Goal: Information Seeking & Learning: Understand process/instructions

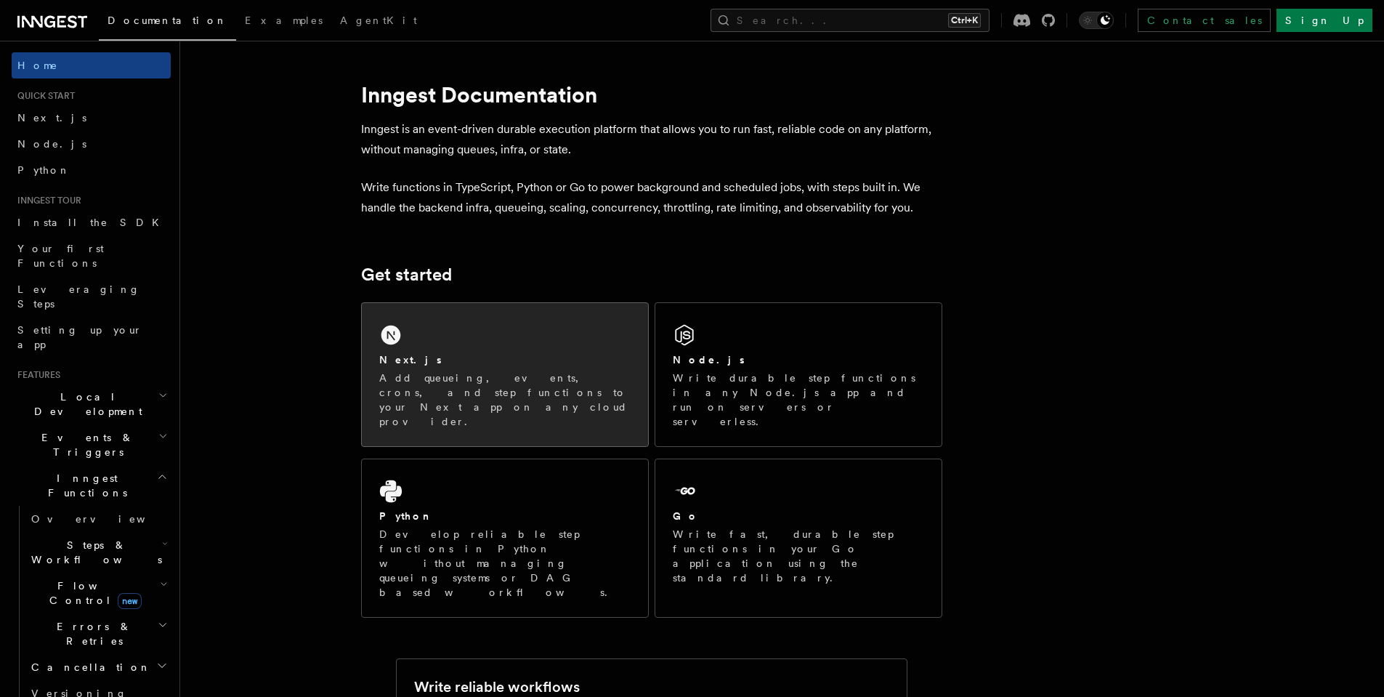
click at [482, 368] on div "Next.js Add queueing, events, crons, and step functions to your Next app on any…" at bounding box center [504, 390] width 251 height 76
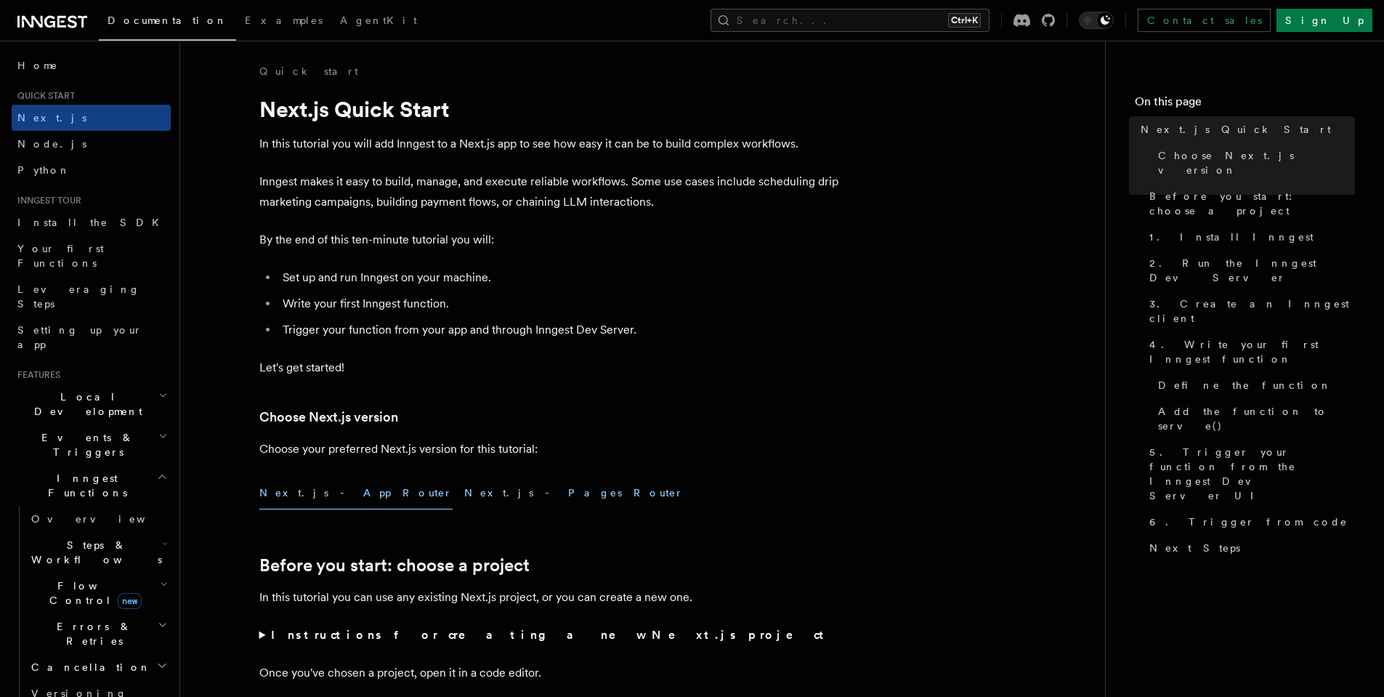
click at [464, 496] on button "Next.js - Pages Router" at bounding box center [573, 493] width 219 height 33
click at [300, 482] on button "Next.js - App Router" at bounding box center [355, 493] width 193 height 33
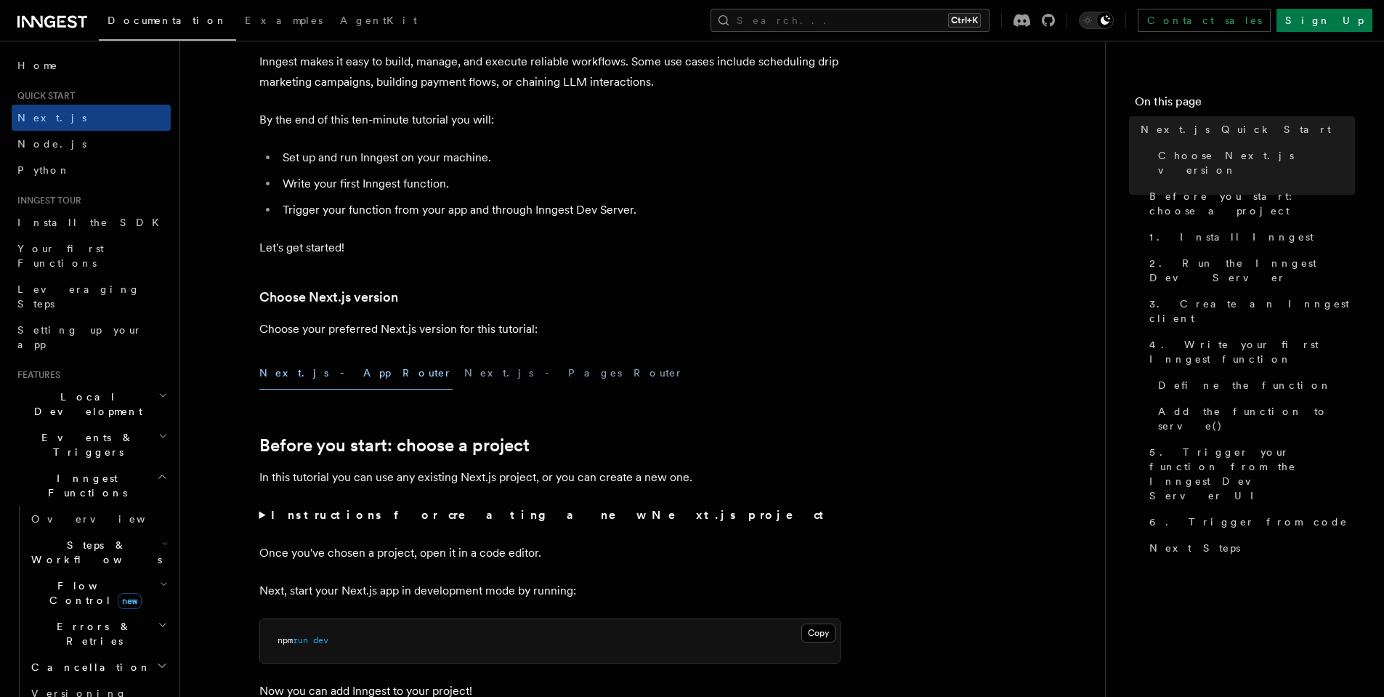
scroll to position [392, 0]
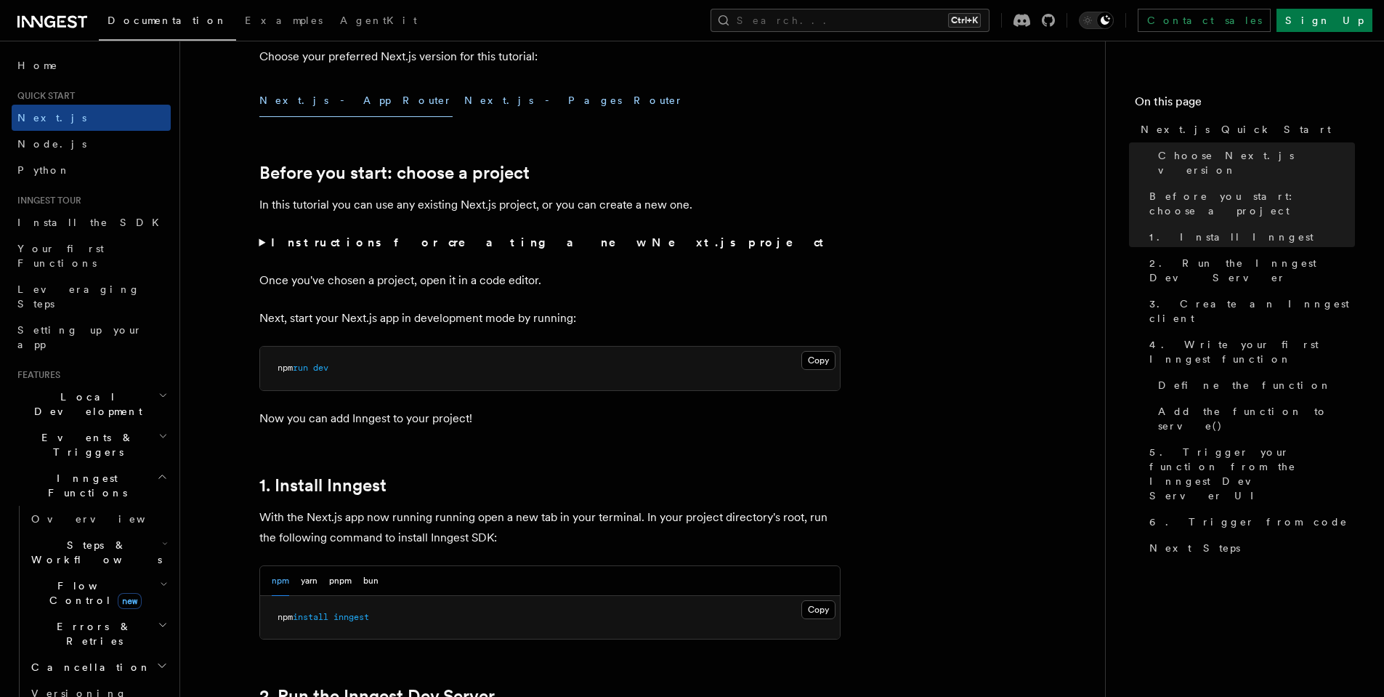
click at [464, 100] on button "Next.js - Pages Router" at bounding box center [573, 100] width 219 height 33
click at [316, 105] on button "Next.js - App Router" at bounding box center [355, 100] width 193 height 33
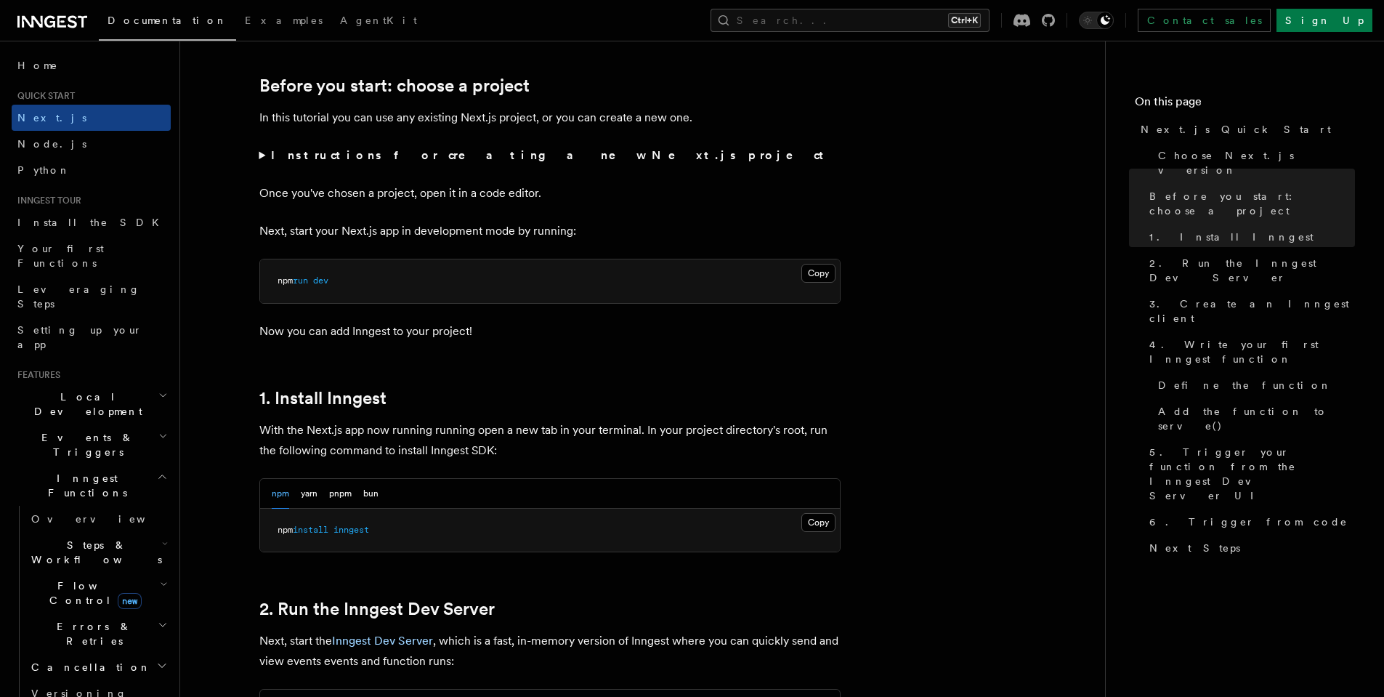
scroll to position [262, 0]
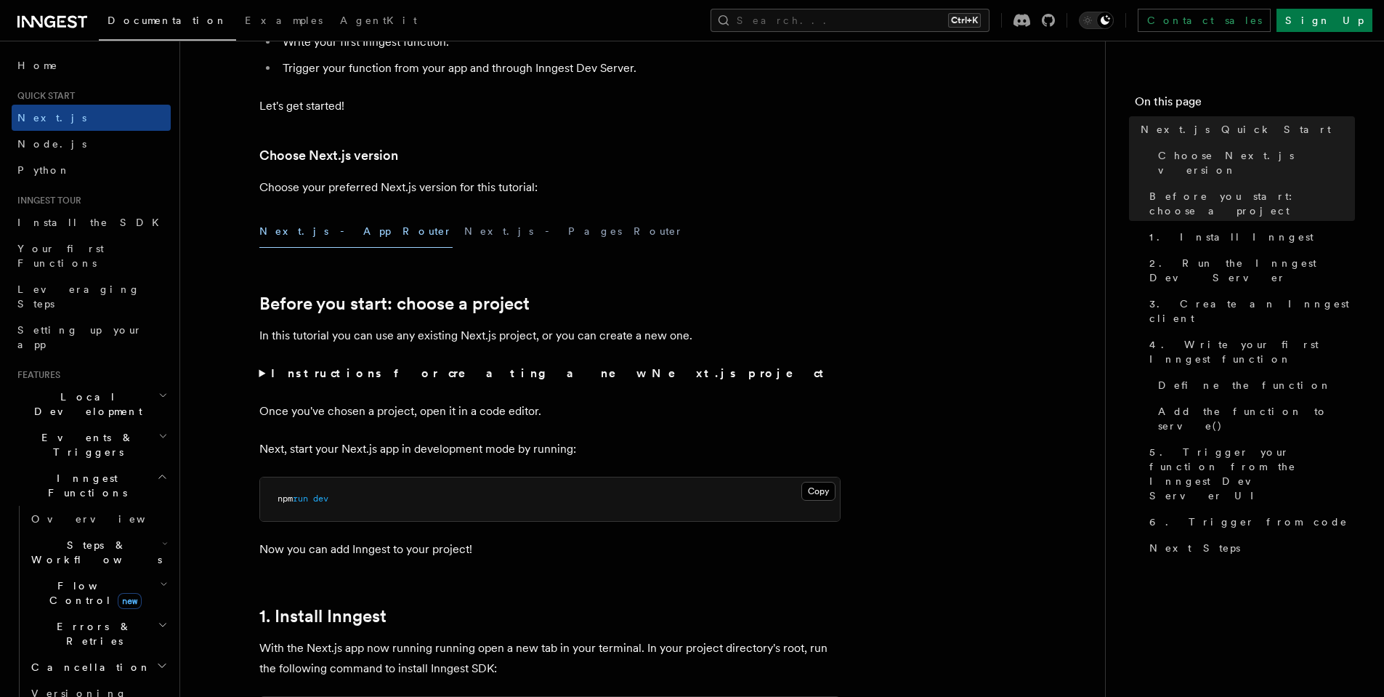
click at [304, 234] on button "Next.js - App Router" at bounding box center [355, 231] width 193 height 33
click at [464, 228] on button "Next.js - Pages Router" at bounding box center [573, 231] width 219 height 33
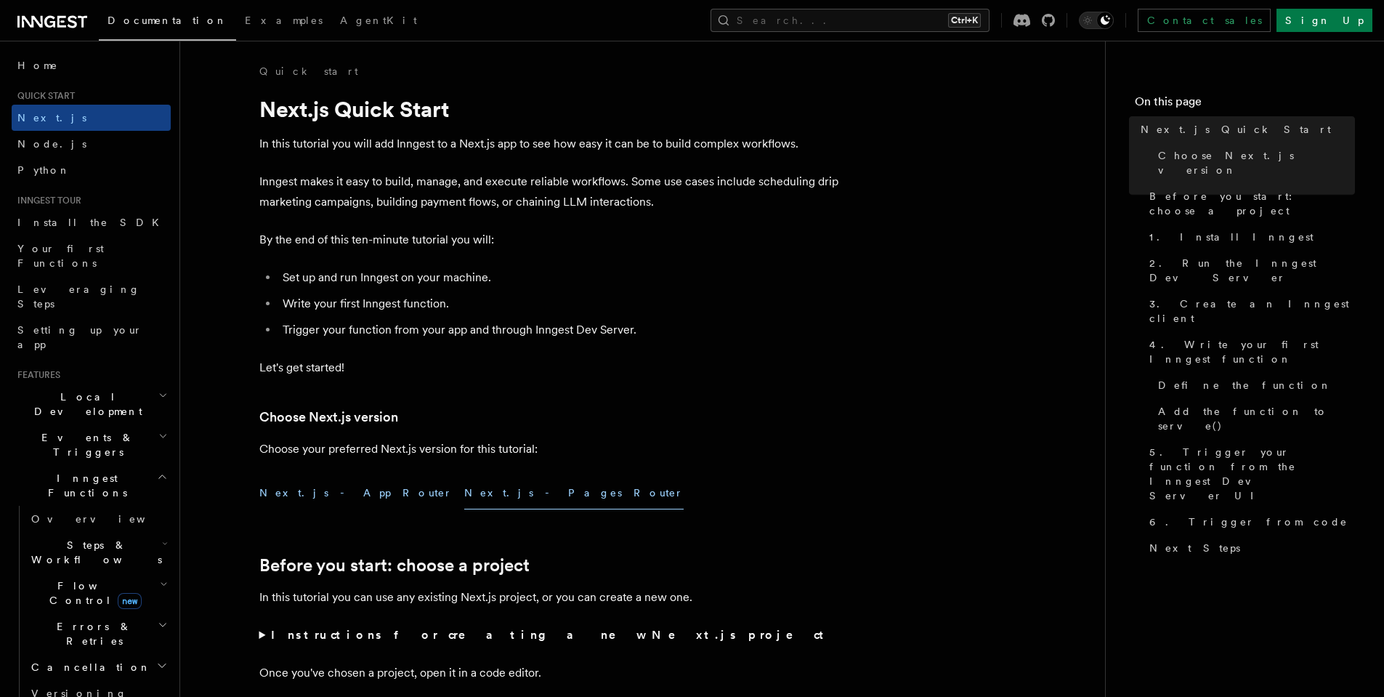
click at [316, 492] on button "Next.js - App Router" at bounding box center [355, 493] width 193 height 33
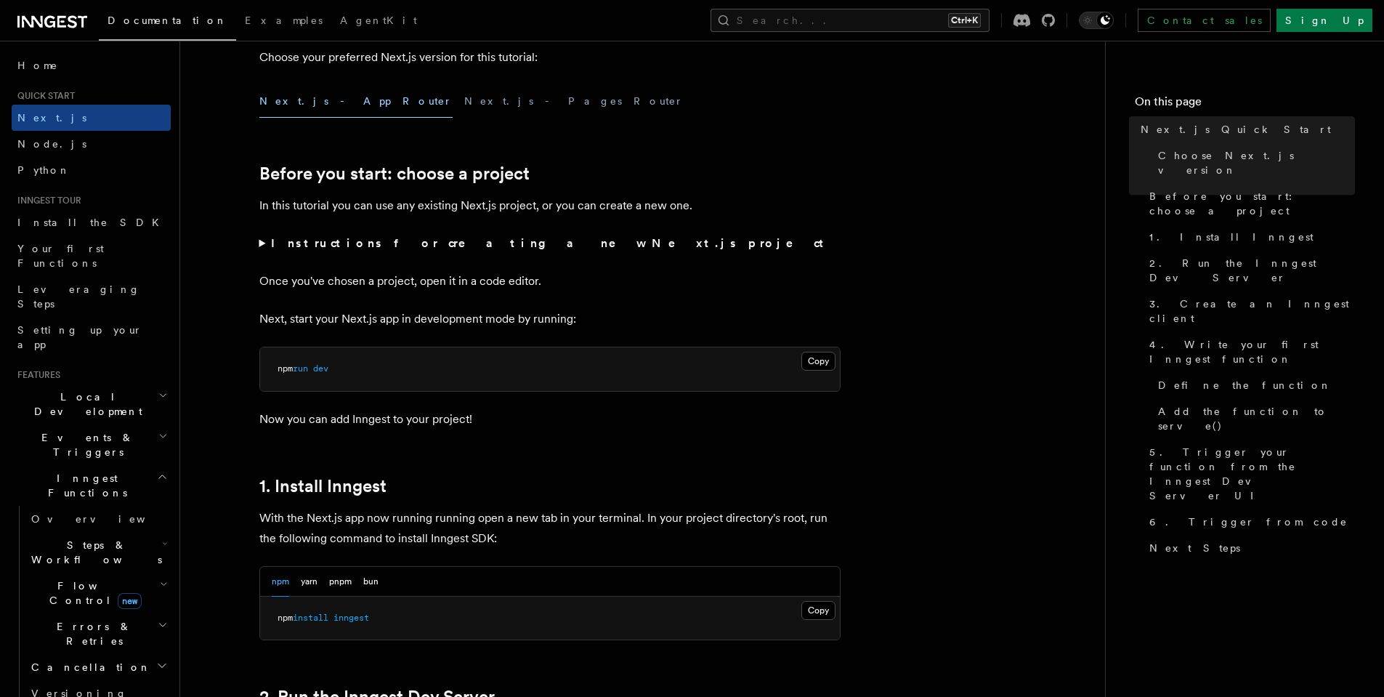
scroll to position [392, 0]
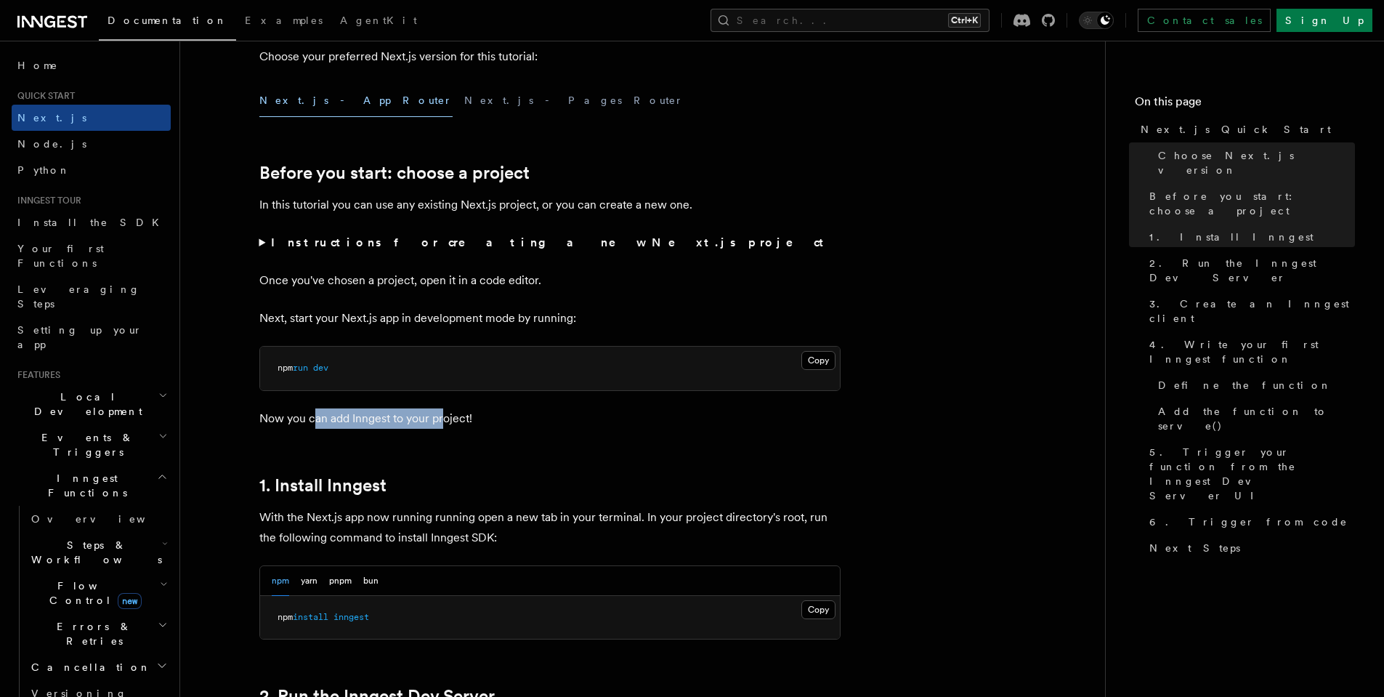
drag, startPoint x: 315, startPoint y: 419, endPoint x: 459, endPoint y: 424, distance: 144.7
click at [451, 425] on p "Now you can add Inngest to your project!" at bounding box center [549, 418] width 581 height 20
click at [459, 424] on p "Now you can add Inngest to your project!" at bounding box center [549, 418] width 581 height 20
drag, startPoint x: 379, startPoint y: 624, endPoint x: 267, endPoint y: 613, distance: 113.2
click at [267, 613] on pre "npm install inngest" at bounding box center [550, 618] width 580 height 44
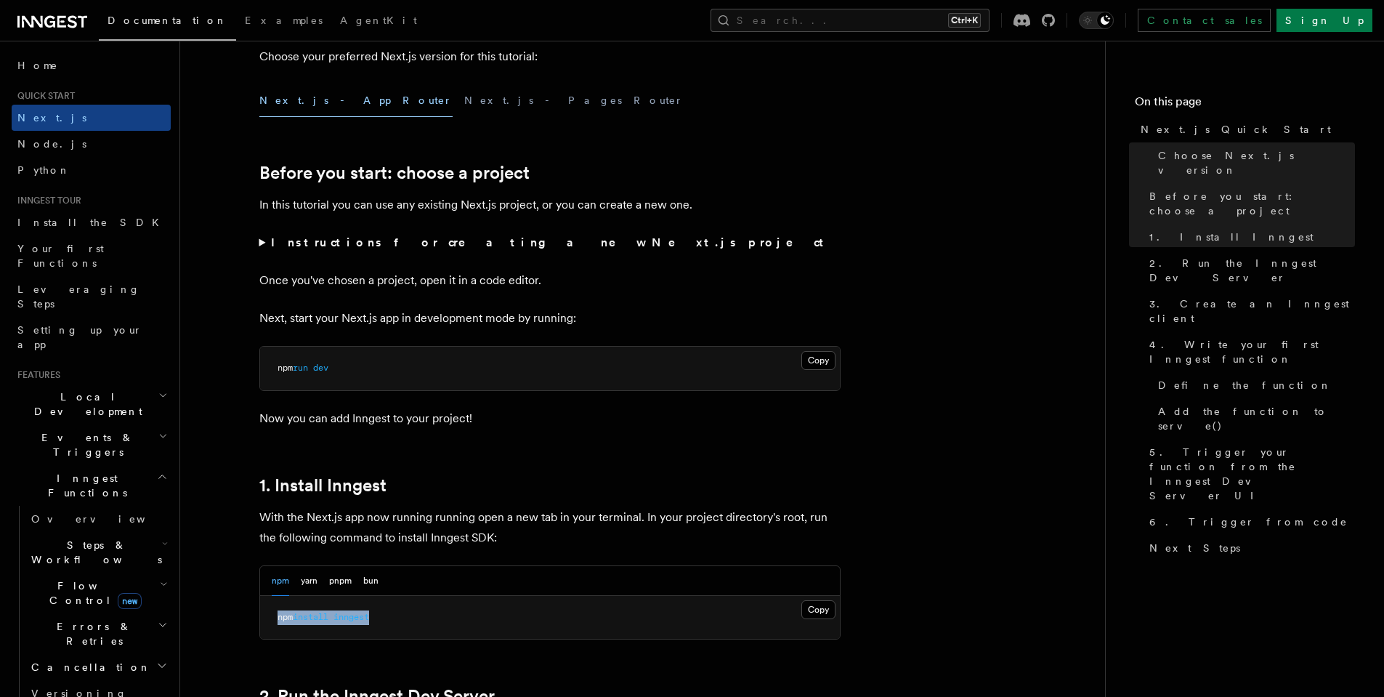
copy span "npm install inngest"
click at [430, 630] on pre "npm install inngest" at bounding box center [550, 618] width 580 height 44
click at [812, 608] on button "Copy Copied" at bounding box center [819, 609] width 34 height 19
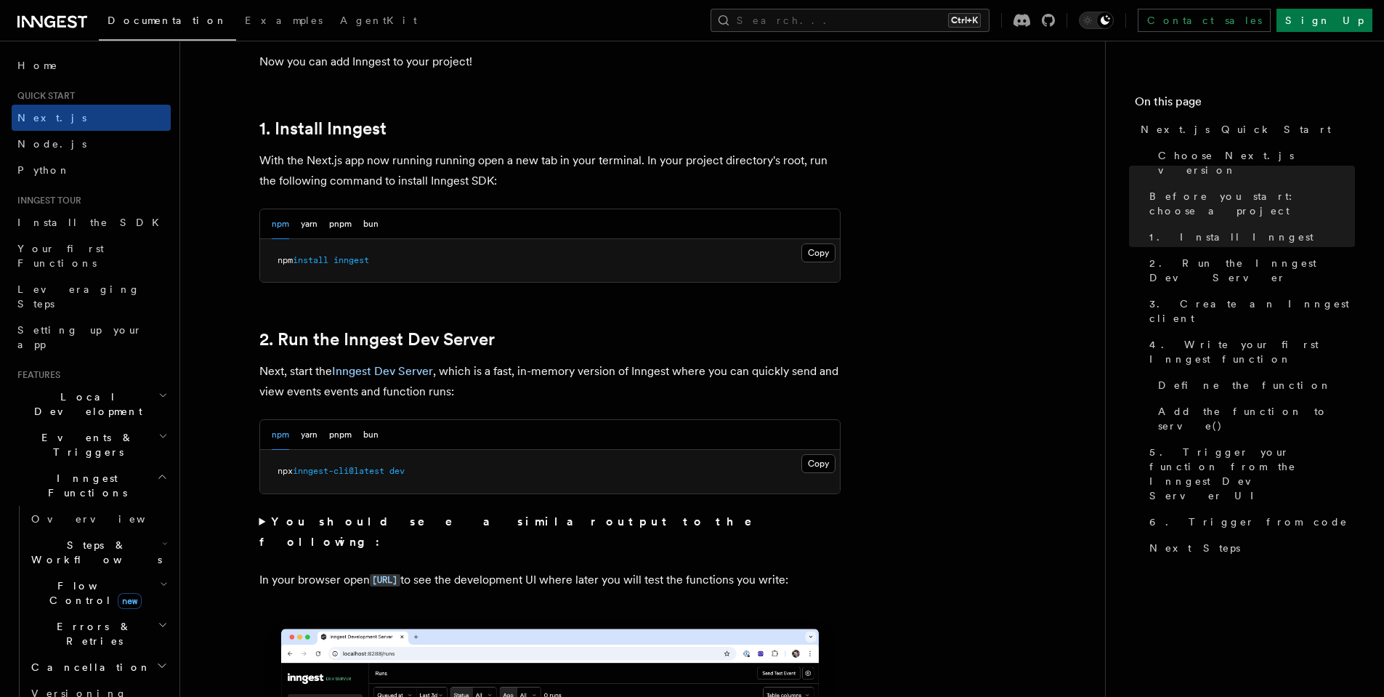
scroll to position [785, 0]
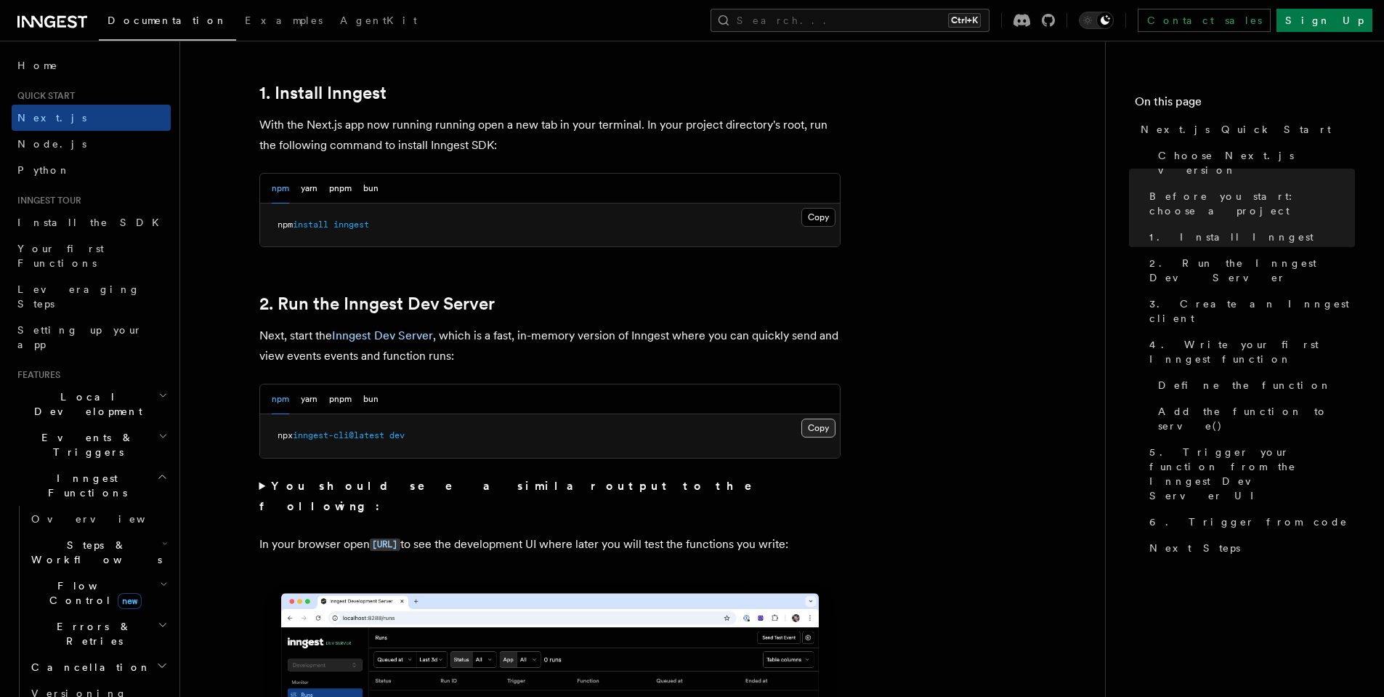
click at [823, 428] on button "Copy Copied" at bounding box center [819, 428] width 34 height 19
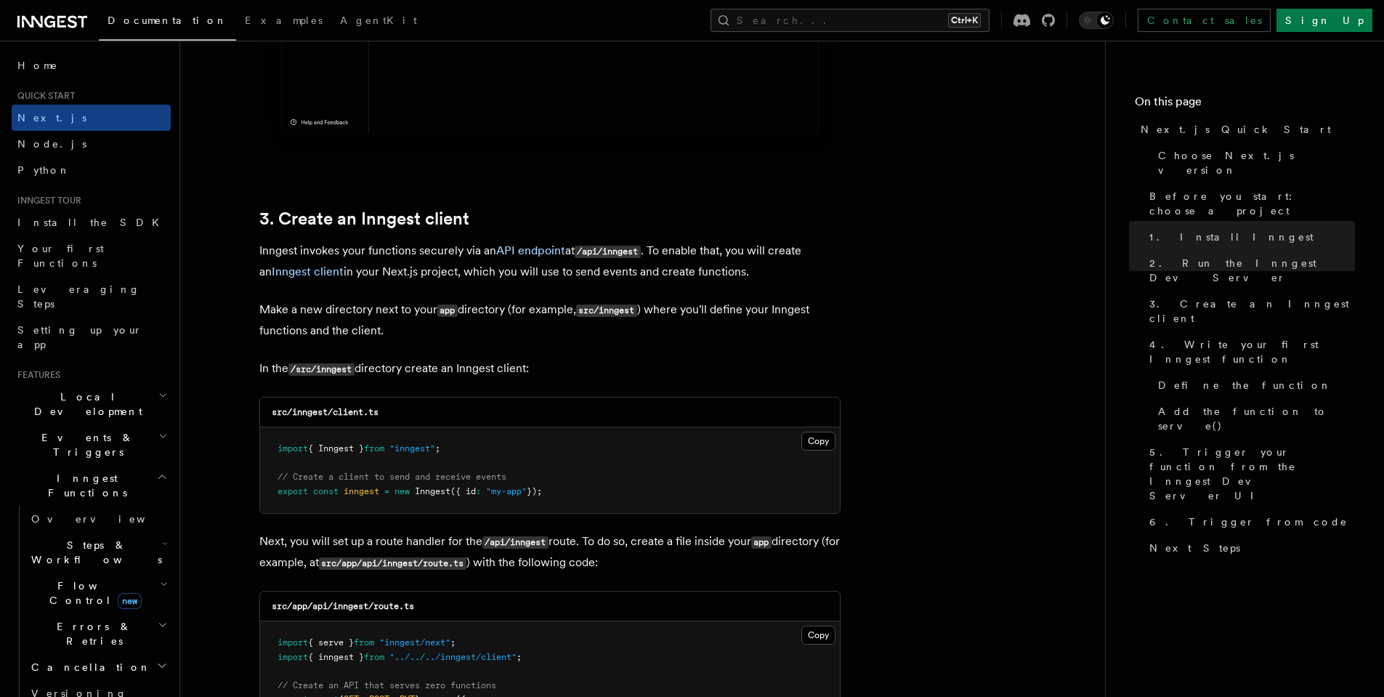
scroll to position [1570, 0]
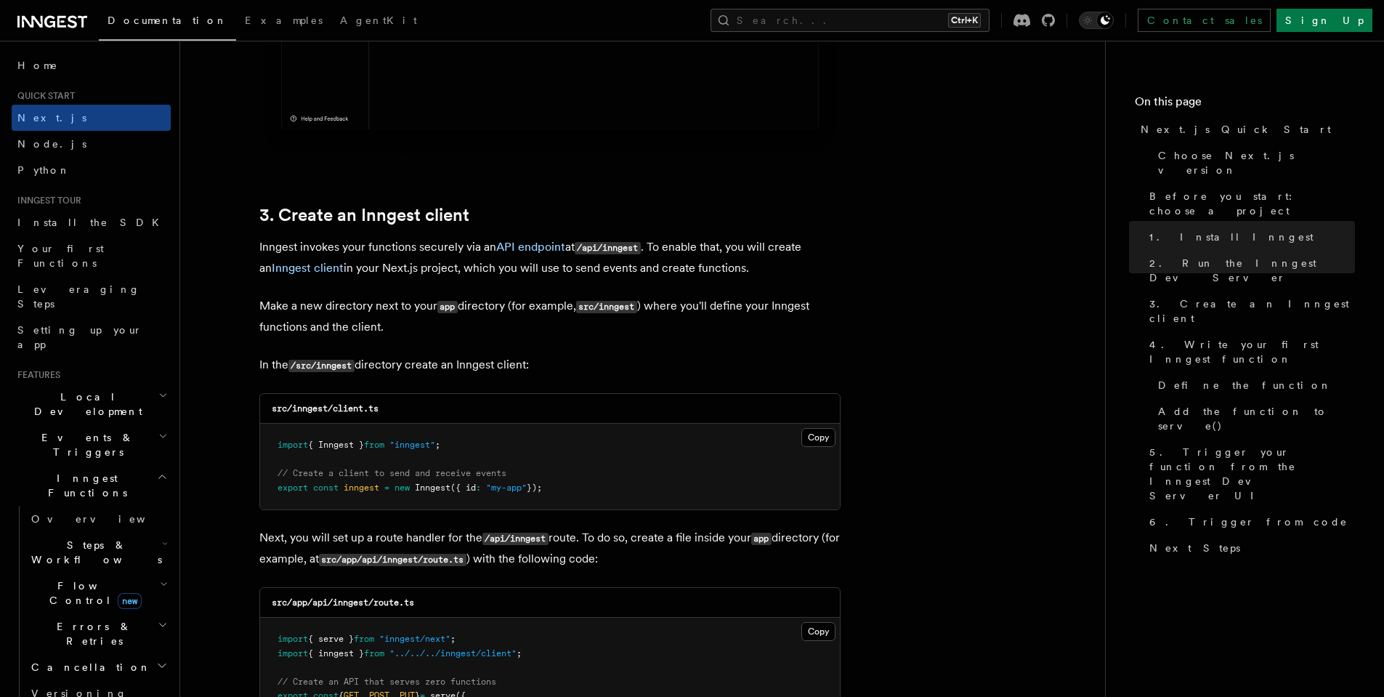
click at [334, 368] on code "/src/inngest" at bounding box center [322, 366] width 66 height 12
copy code "inngest"
click at [712, 485] on pre "import { Inngest } from "inngest" ; // Create a client to send and receive even…" at bounding box center [550, 467] width 580 height 86
click at [811, 435] on button "Copy Copied" at bounding box center [819, 437] width 34 height 19
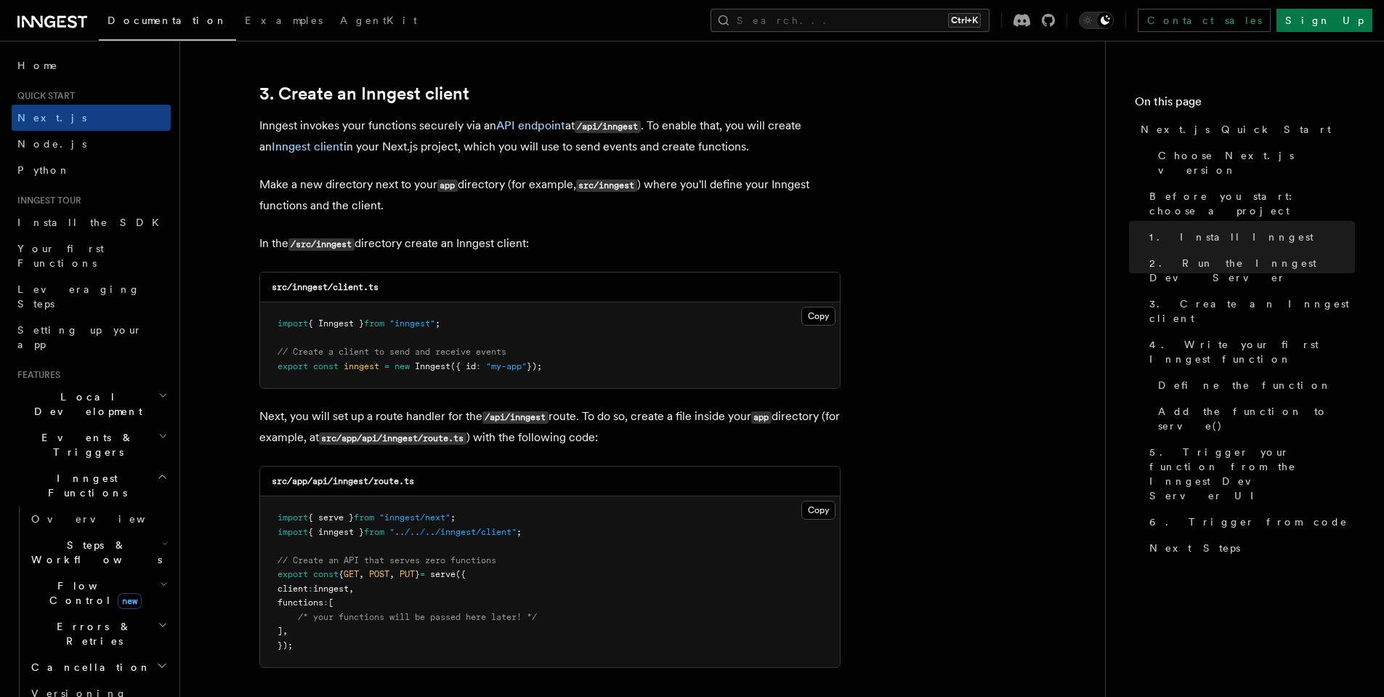
scroll to position [1701, 0]
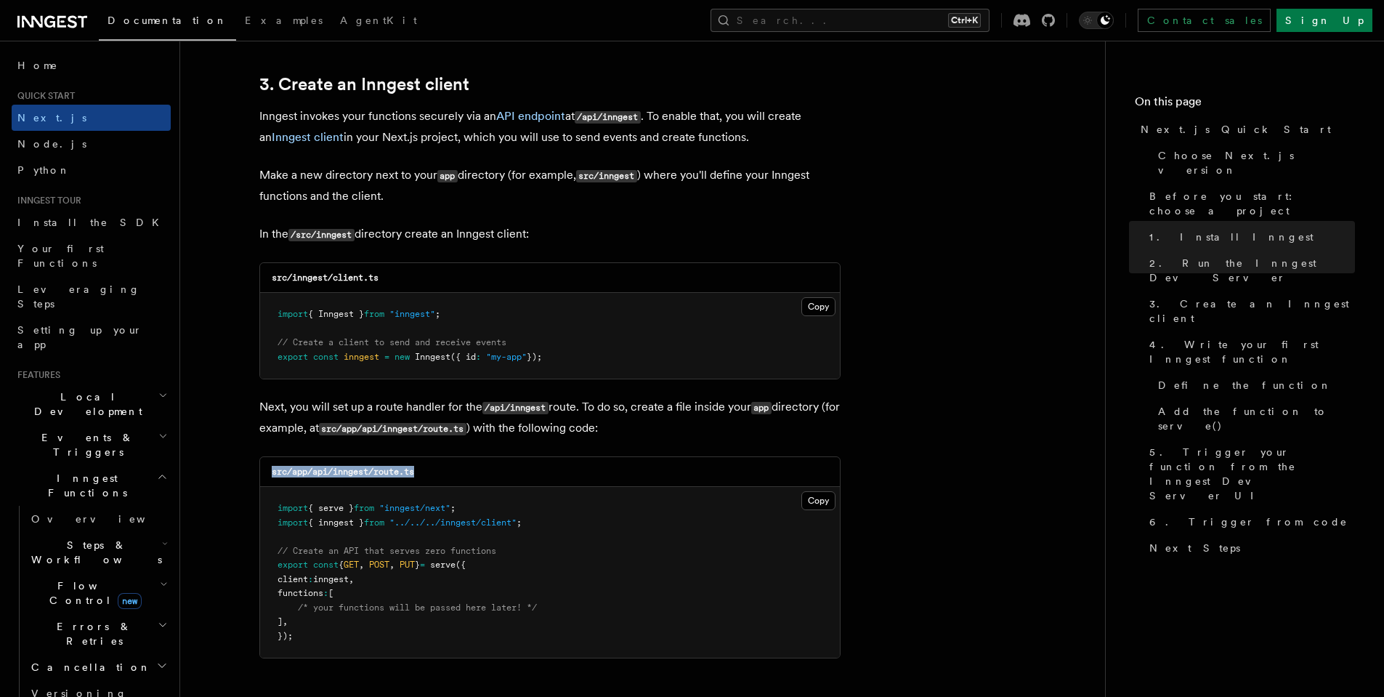
drag, startPoint x: 267, startPoint y: 467, endPoint x: 434, endPoint y: 475, distance: 167.3
click at [434, 475] on div "src/app/api/inngest/route.ts" at bounding box center [550, 472] width 580 height 30
drag, startPoint x: 390, startPoint y: 472, endPoint x: 336, endPoint y: 477, distance: 54.0
click at [336, 477] on div "src/app/api/inngest/route.ts" at bounding box center [550, 472] width 580 height 30
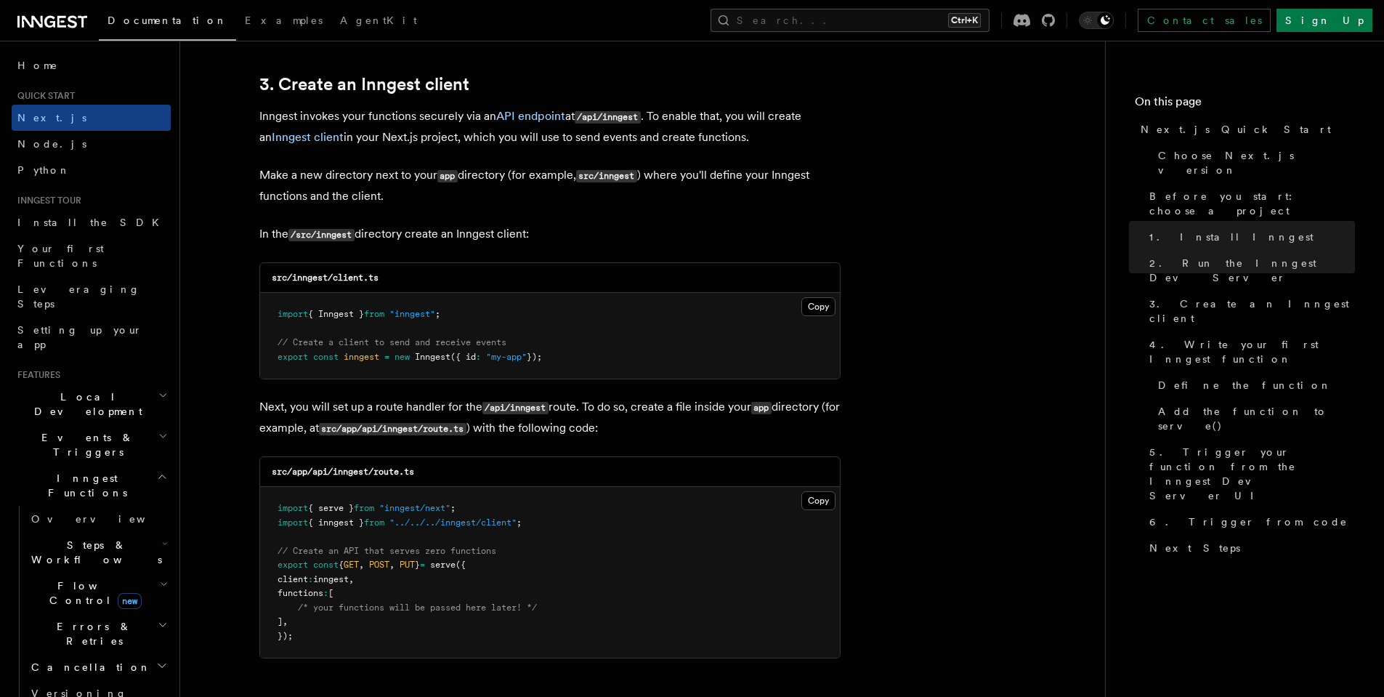
click at [365, 465] on div "src/app/api/inngest/route.ts" at bounding box center [550, 472] width 580 height 30
click at [641, 566] on pre "import { serve } from "inngest/next" ; import { inngest } from "../../../innges…" at bounding box center [550, 572] width 580 height 171
click at [824, 499] on button "Copy Copied" at bounding box center [819, 500] width 34 height 19
click at [420, 569] on span "}" at bounding box center [417, 565] width 5 height 10
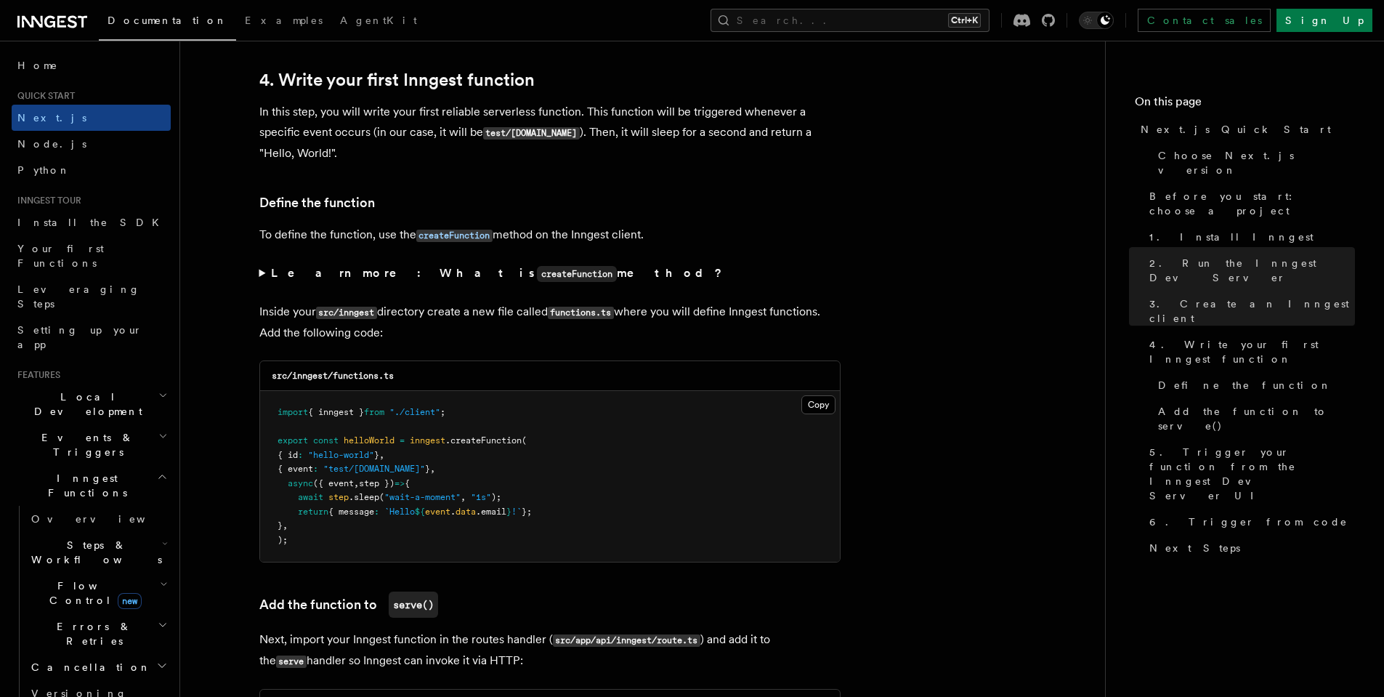
scroll to position [2355, 0]
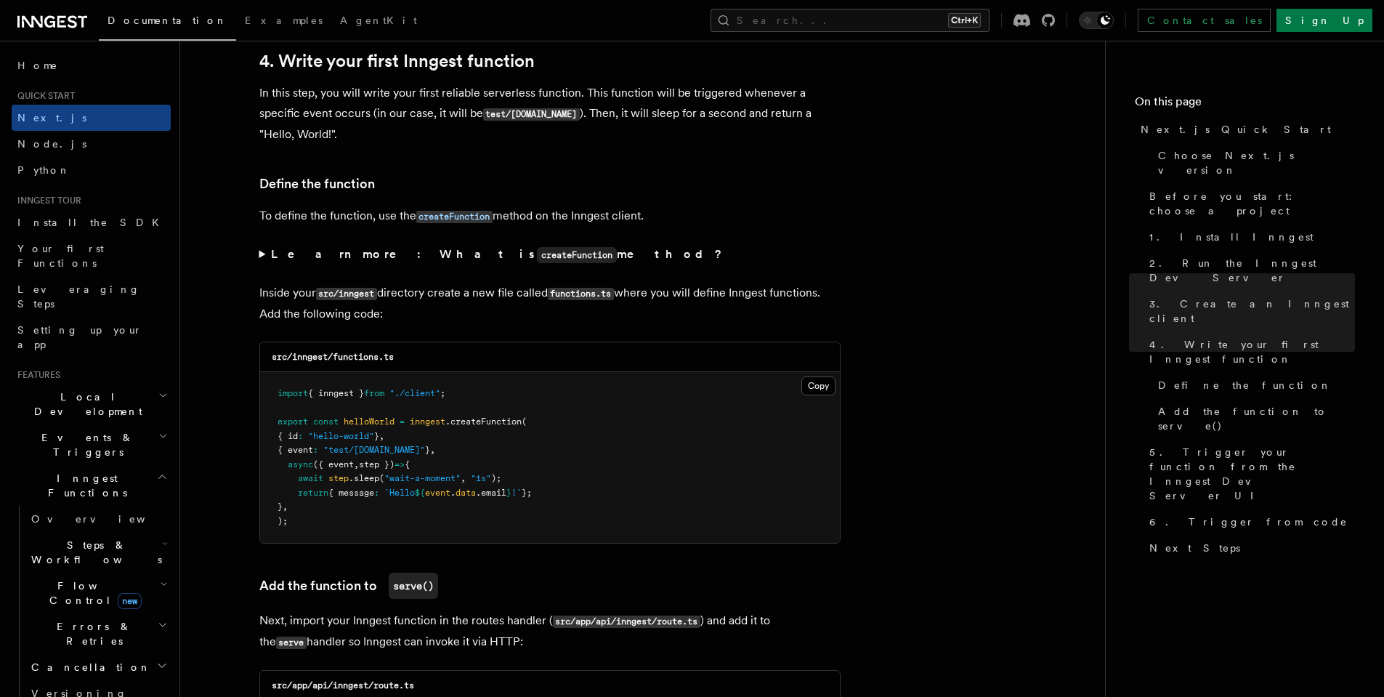
click at [362, 353] on code "src/inngest/functions.ts" at bounding box center [333, 357] width 122 height 10
copy code "functions"
click at [743, 438] on pre "import { inngest } from "./client" ; export const helloWorld = inngest .createF…" at bounding box center [550, 457] width 580 height 171
click at [830, 384] on button "Copy Copied" at bounding box center [819, 385] width 34 height 19
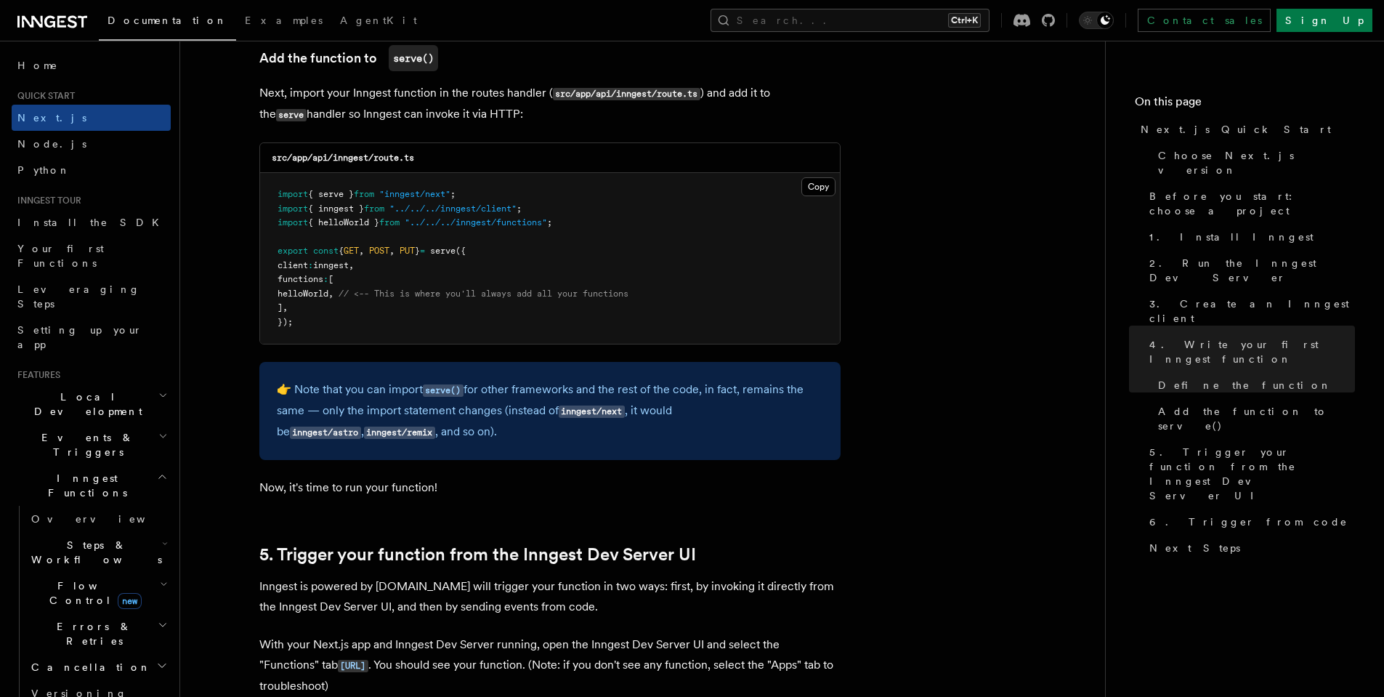
scroll to position [2878, 0]
